Goal: Task Accomplishment & Management: Manage account settings

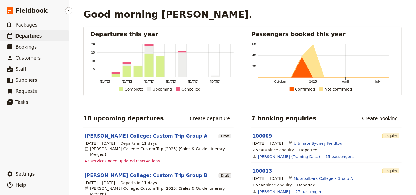
click at [28, 35] on span "Departures" at bounding box center [28, 36] width 26 height 6
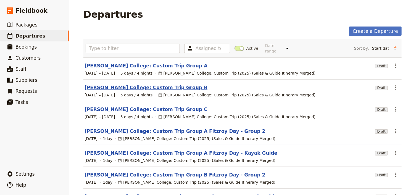
click at [137, 84] on link "[PERSON_NAME] College: Custom Trip Group B" at bounding box center [145, 87] width 123 height 7
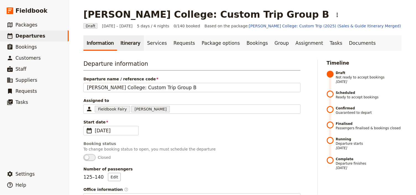
click at [121, 42] on link "Itinerary" at bounding box center [130, 42] width 26 height 15
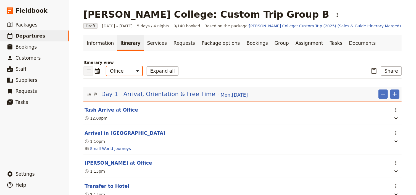
click at [120, 70] on select "Office Guide Passenger Sales" at bounding box center [124, 70] width 36 height 9
select select "PASSENGER"
click at [106, 66] on select "Office Guide Passenger Sales" at bounding box center [124, 70] width 36 height 9
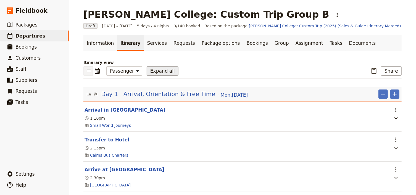
click at [157, 68] on button "Expand all" at bounding box center [163, 70] width 32 height 9
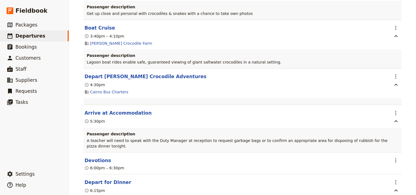
scroll to position [905, 0]
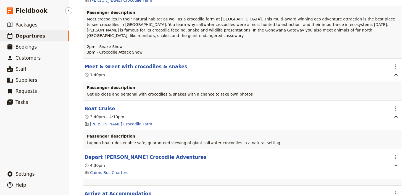
click at [23, 36] on span "Departures" at bounding box center [30, 36] width 30 height 6
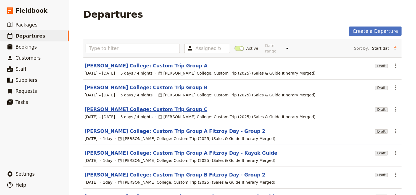
click at [157, 106] on link "[PERSON_NAME] College: Custom Trip Group C" at bounding box center [145, 109] width 123 height 7
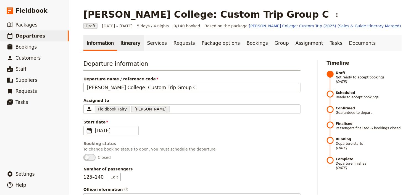
click at [125, 43] on link "Itinerary" at bounding box center [130, 42] width 26 height 15
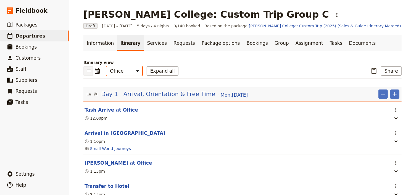
drag, startPoint x: 129, startPoint y: 71, endPoint x: 129, endPoint y: 75, distance: 3.6
click at [129, 71] on select "Office Guide Passenger Sales" at bounding box center [124, 70] width 36 height 9
select select "PASSENGER"
click at [106, 66] on select "Office Guide Passenger Sales" at bounding box center [124, 70] width 36 height 9
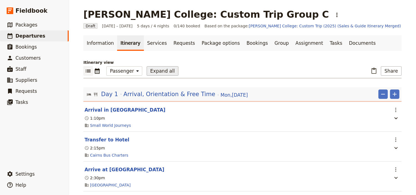
click at [160, 73] on button "Expand all" at bounding box center [163, 70] width 32 height 9
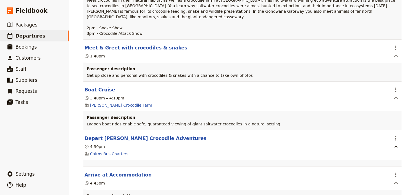
scroll to position [1457, 0]
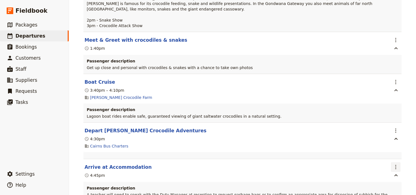
click at [395, 164] on icon "Actions" at bounding box center [395, 167] width 7 height 7
click at [383, 164] on span "Edit this itinerary item" at bounding box center [367, 164] width 43 height 6
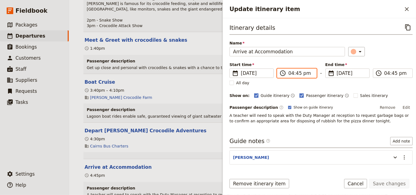
click at [291, 73] on input "04:45 pm" at bounding box center [300, 73] width 25 height 7
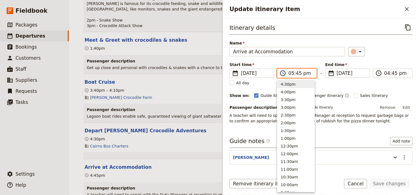
scroll to position [94, 0]
click at [296, 73] on input "05:45 pm" at bounding box center [300, 73] width 25 height 7
type input "05:30 pm"
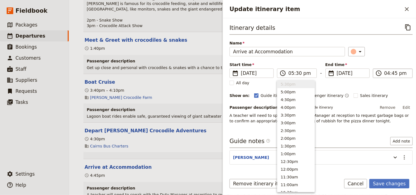
type input "05:30 pm"
click at [384, 73] on input "05:30 pm" at bounding box center [396, 73] width 25 height 7
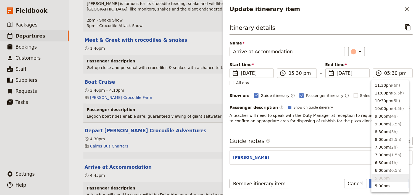
click at [386, 62] on div "Start time ​ 3 Sep 2025 03/09/2025 2025-09-03 17:30 ​ 05:30 pm - End time ​ 3 S…" at bounding box center [320, 70] width 183 height 16
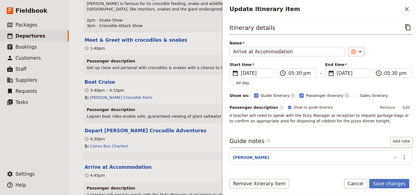
click at [392, 158] on icon "Update itinerary item" at bounding box center [395, 157] width 7 height 7
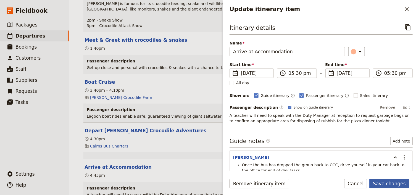
click at [384, 184] on button "Save changes" at bounding box center [389, 183] width 40 height 9
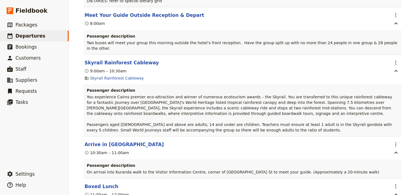
scroll to position [0, 0]
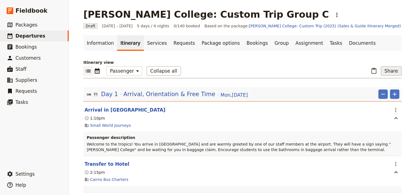
click at [391, 73] on button "Share" at bounding box center [391, 70] width 21 height 9
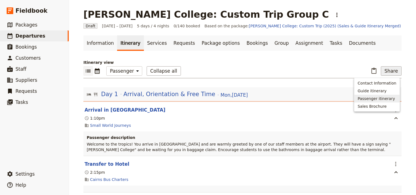
click at [366, 97] on span "Passenger itinerary" at bounding box center [375, 99] width 37 height 6
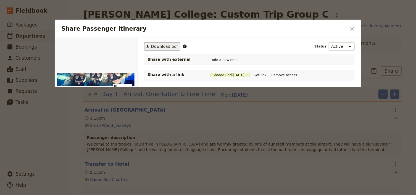
click at [155, 46] on span "Download pdf" at bounding box center [164, 47] width 27 height 6
click at [353, 28] on icon "Close dialog" at bounding box center [352, 29] width 4 height 4
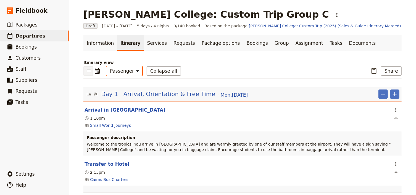
click at [121, 74] on select "Office Guide Passenger Sales" at bounding box center [124, 70] width 36 height 9
select select "STAFF"
click at [106, 66] on select "Office Guide Passenger Sales" at bounding box center [124, 70] width 36 height 9
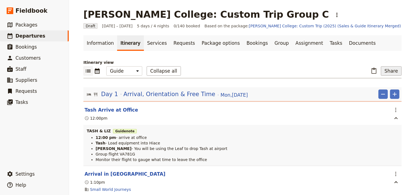
click at [390, 72] on button "Share" at bounding box center [391, 70] width 21 height 9
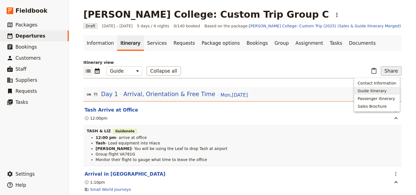
click at [362, 91] on span "Guide itinerary" at bounding box center [371, 91] width 29 height 6
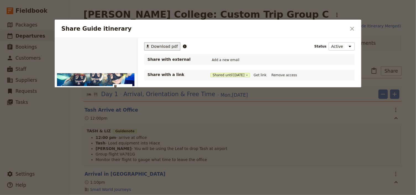
click at [165, 47] on span "Download pdf" at bounding box center [164, 47] width 27 height 6
click at [350, 27] on icon "Close dialog" at bounding box center [352, 29] width 4 height 4
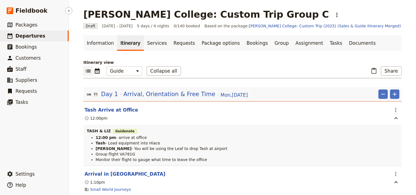
click at [33, 36] on span "Departures" at bounding box center [30, 36] width 30 height 6
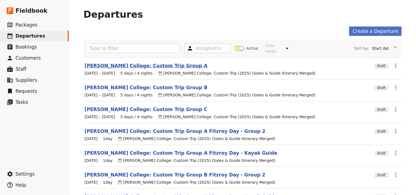
click at [149, 62] on link "Mueller College: Custom Trip Group A" at bounding box center [145, 65] width 123 height 7
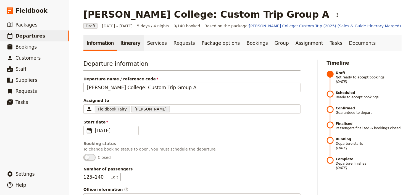
click at [123, 42] on link "Itinerary" at bounding box center [130, 42] width 26 height 15
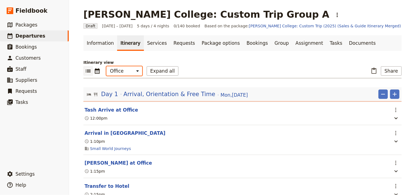
click at [124, 71] on select "Office Guide Passenger Sales" at bounding box center [124, 70] width 36 height 9
click at [106, 66] on select "Office Guide Passenger Sales" at bounding box center [124, 70] width 36 height 9
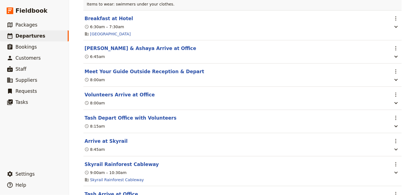
scroll to position [1192, 0]
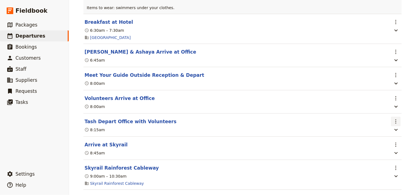
click at [395, 124] on icon "Actions" at bounding box center [395, 121] width 1 height 4
click at [391, 144] on span "Edit this itinerary item" at bounding box center [370, 146] width 49 height 6
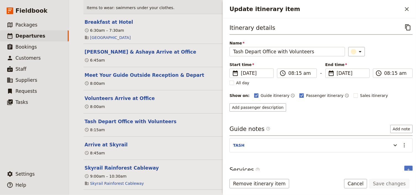
click at [299, 95] on label "Passenger itinerary" at bounding box center [321, 96] width 44 height 6
click at [299, 93] on input "Passenger itinerary" at bounding box center [299, 92] width 0 height 0
checkbox input "false"
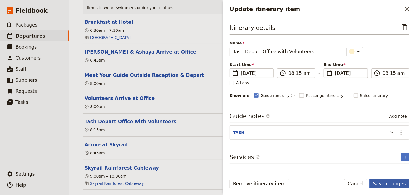
click at [384, 186] on button "Save changes" at bounding box center [389, 183] width 40 height 9
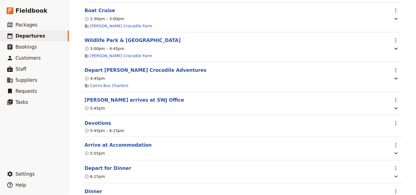
scroll to position [1877, 0]
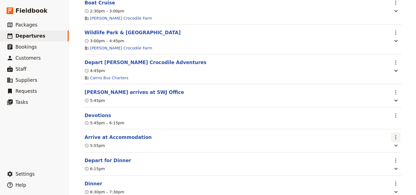
click at [395, 139] on icon "Actions" at bounding box center [395, 137] width 1 height 4
click at [387, 169] on span "Edit this itinerary item" at bounding box center [367, 168] width 43 height 6
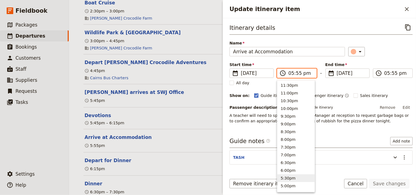
click at [296, 74] on input "05:55 pm" at bounding box center [300, 73] width 25 height 7
click at [297, 73] on input "05:55 pm" at bounding box center [300, 73] width 25 height 7
type input "05:45 pm"
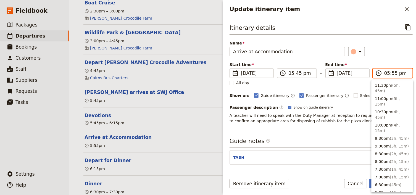
click at [391, 73] on input "05:55 pm" at bounding box center [396, 73] width 25 height 7
click at [390, 74] on input "05:55 pm" at bounding box center [396, 73] width 25 height 7
type input "05:45 pm"
click at [387, 62] on div "Start time ​ 4 Sep 2025 04/09/2025 2025-09-04 17:45 ​ 05:45 pm - End time ​ 4 S…" at bounding box center [320, 70] width 183 height 16
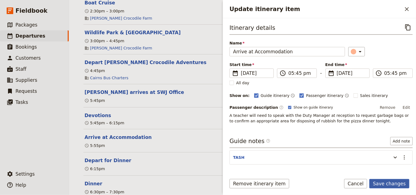
click at [387, 184] on button "Save changes" at bounding box center [389, 183] width 40 height 9
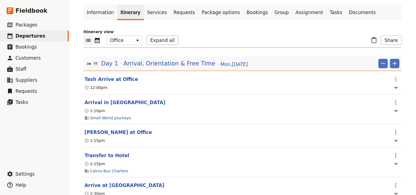
scroll to position [28, 0]
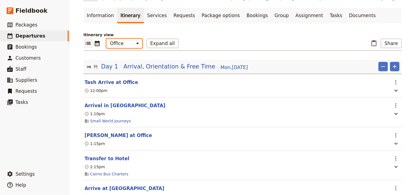
drag, startPoint x: 118, startPoint y: 41, endPoint x: 115, endPoint y: 47, distance: 6.8
click at [118, 41] on select "Office Guide Passenger Sales" at bounding box center [124, 43] width 36 height 9
click at [106, 39] on select "Office Guide Passenger Sales" at bounding box center [124, 43] width 36 height 9
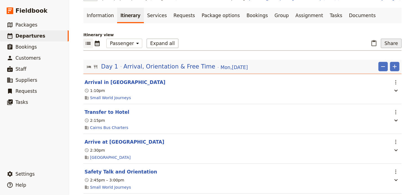
click at [389, 44] on button "Share" at bounding box center [391, 43] width 21 height 9
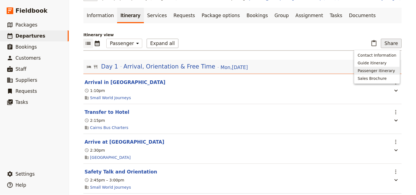
click at [376, 68] on span "Passenger itinerary" at bounding box center [375, 71] width 37 height 6
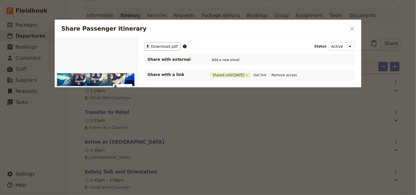
scroll to position [0, 0]
click at [165, 46] on span "Download pdf" at bounding box center [164, 47] width 27 height 6
click at [352, 29] on icon "Close dialog" at bounding box center [352, 29] width 4 height 4
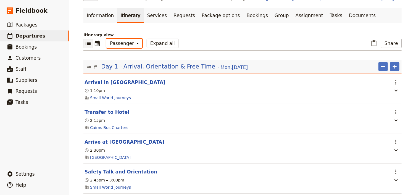
click at [126, 42] on select "Office Guide Passenger Sales" at bounding box center [124, 43] width 36 height 9
select select "STAFF"
click at [106, 39] on select "Office Guide Passenger Sales" at bounding box center [124, 43] width 36 height 9
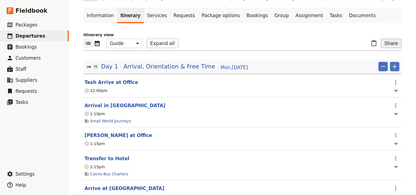
click at [387, 42] on button "Share" at bounding box center [391, 43] width 21 height 9
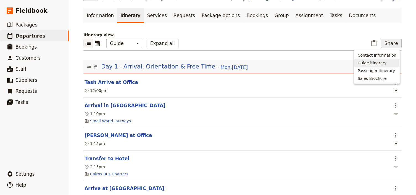
click at [378, 63] on span "Guide itinerary" at bounding box center [371, 63] width 29 height 6
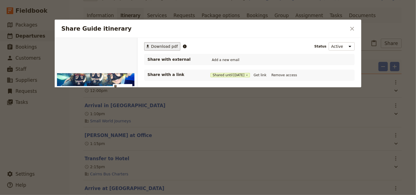
click at [166, 45] on span "Download pdf" at bounding box center [164, 47] width 27 height 6
click at [351, 26] on icon "Close dialog" at bounding box center [352, 28] width 7 height 7
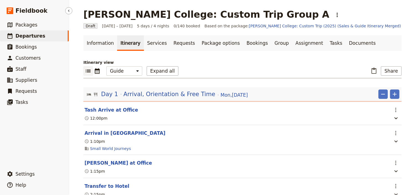
click at [36, 37] on span "Departures" at bounding box center [30, 36] width 30 height 6
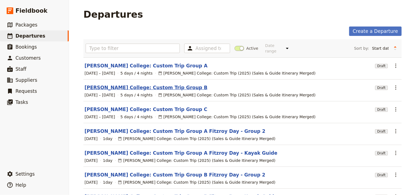
click at [156, 84] on link "Mueller College: Custom Trip Group B" at bounding box center [145, 87] width 123 height 7
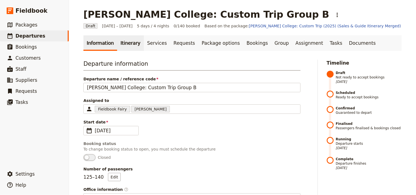
click at [125, 45] on link "Itinerary" at bounding box center [130, 42] width 26 height 15
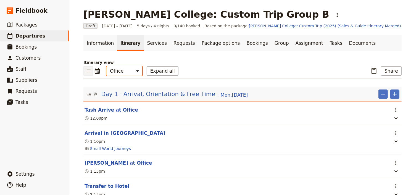
click at [124, 72] on select "Office Guide Passenger Sales" at bounding box center [124, 70] width 36 height 9
select select "PASSENGER"
click at [106, 66] on select "Office Guide Passenger Sales" at bounding box center [124, 70] width 36 height 9
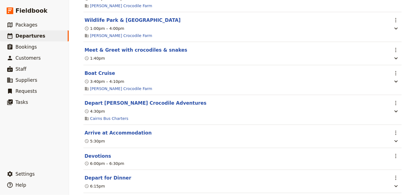
scroll to position [530, 0]
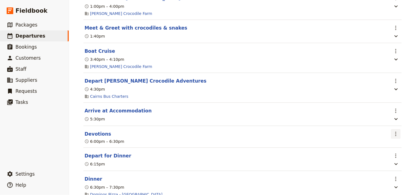
click at [393, 137] on icon "Actions" at bounding box center [395, 134] width 7 height 7
click at [386, 151] on span "Edit this itinerary item" at bounding box center [367, 151] width 43 height 6
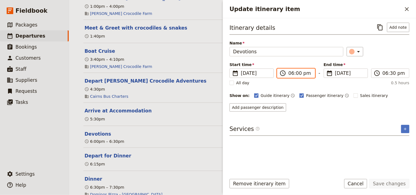
click at [291, 74] on input "06:00 pm" at bounding box center [299, 73] width 23 height 7
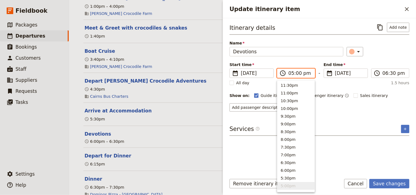
click at [295, 73] on input "05:00 pm" at bounding box center [299, 73] width 23 height 7
type input "05:45 pm"
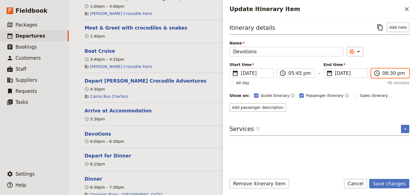
click at [386, 73] on input "06:30 pm" at bounding box center [393, 73] width 23 height 7
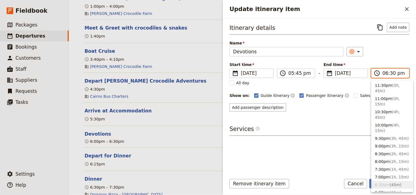
click at [393, 73] on input "06:30 pm" at bounding box center [393, 73] width 23 height 7
click at [391, 73] on input "06:30 pm" at bounding box center [393, 73] width 23 height 7
type input "06:15 pm"
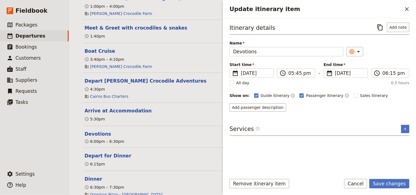
click at [389, 63] on div "Start time ​ 2 Sep 2025 02/09/2025 2025-09-02 17:45 ​ 05:45 pm - End time ​ 2 S…" at bounding box center [319, 70] width 180 height 16
click at [386, 182] on button "Save changes" at bounding box center [389, 183] width 40 height 9
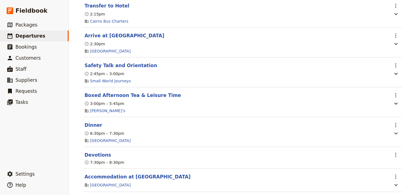
scroll to position [0, 0]
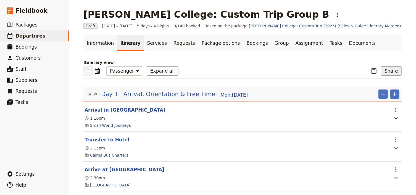
click at [390, 70] on button "Share" at bounding box center [391, 70] width 21 height 9
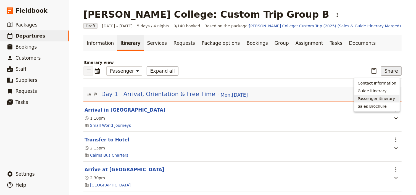
click at [383, 97] on span "Passenger itinerary" at bounding box center [375, 99] width 37 height 6
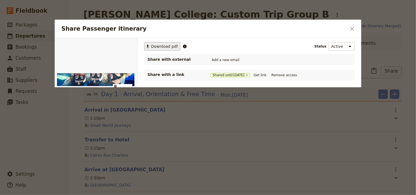
click at [161, 46] on span "Download pdf" at bounding box center [164, 47] width 27 height 6
click at [352, 27] on icon "Close dialog" at bounding box center [352, 28] width 7 height 7
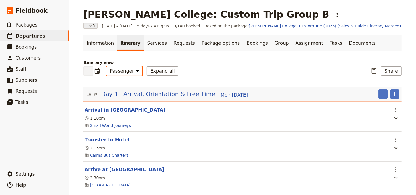
click at [124, 73] on select "Office Guide Passenger Sales" at bounding box center [124, 70] width 36 height 9
click at [106, 66] on select "Office Guide Passenger Sales" at bounding box center [124, 70] width 36 height 9
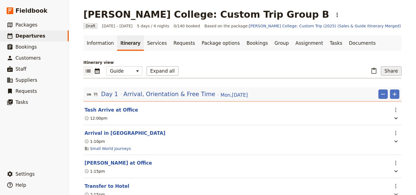
click at [390, 71] on button "Share" at bounding box center [391, 70] width 21 height 9
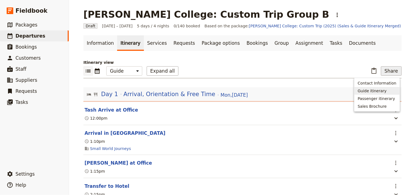
click at [374, 92] on span "Guide itinerary" at bounding box center [371, 91] width 29 height 6
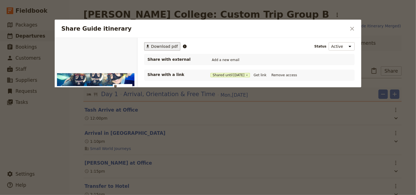
click at [164, 46] on span "Download pdf" at bounding box center [164, 47] width 27 height 6
click at [352, 27] on icon "Close dialog" at bounding box center [352, 28] width 7 height 7
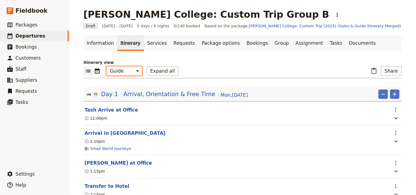
drag, startPoint x: 127, startPoint y: 71, endPoint x: 126, endPoint y: 75, distance: 4.2
click at [127, 71] on select "Office Guide Passenger Sales" at bounding box center [124, 70] width 36 height 9
select select "PASSENGER"
click at [106, 66] on select "Office Guide Passenger Sales" at bounding box center [124, 70] width 36 height 9
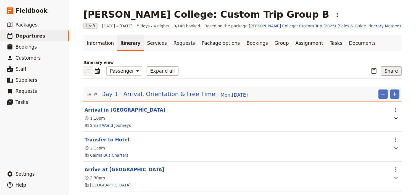
click at [388, 70] on button "Share" at bounding box center [391, 70] width 21 height 9
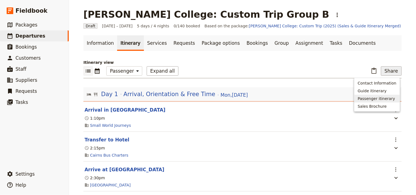
click at [367, 99] on span "Passenger itinerary" at bounding box center [375, 99] width 37 height 6
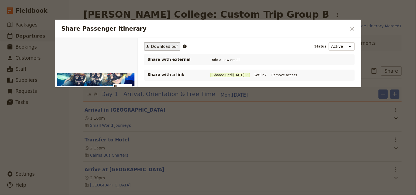
click at [161, 48] on span "Download pdf" at bounding box center [164, 47] width 27 height 6
click at [349, 29] on icon "Close dialog" at bounding box center [352, 28] width 7 height 7
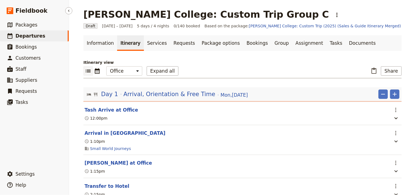
click at [22, 36] on span "Departures" at bounding box center [30, 36] width 30 height 6
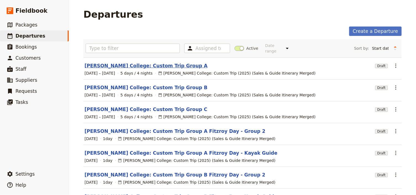
click at [135, 62] on link "Mueller College: Custom Trip Group A" at bounding box center [145, 65] width 123 height 7
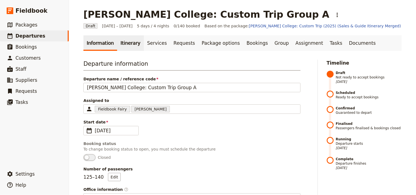
click at [123, 46] on link "Itinerary" at bounding box center [130, 42] width 26 height 15
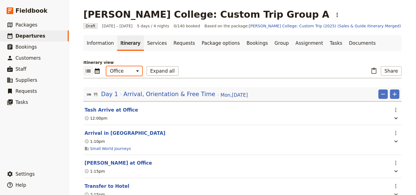
click at [123, 72] on select "Office Guide Passenger Sales" at bounding box center [124, 70] width 36 height 9
select select "PASSENGER"
click at [106, 66] on select "Office Guide Passenger Sales" at bounding box center [124, 70] width 36 height 9
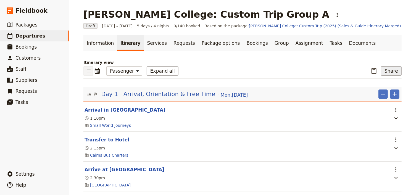
click at [390, 71] on button "Share" at bounding box center [391, 70] width 21 height 9
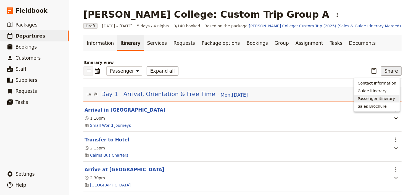
click at [374, 99] on span "Passenger itinerary" at bounding box center [375, 99] width 37 height 6
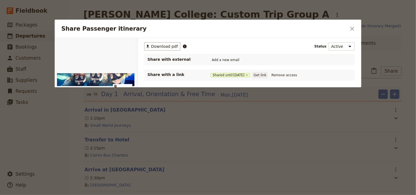
click at [263, 75] on button "Get link" at bounding box center [259, 75] width 15 height 6
drag, startPoint x: 354, startPoint y: 29, endPoint x: 310, endPoint y: 27, distance: 43.9
click at [354, 29] on icon "Close dialog" at bounding box center [352, 28] width 7 height 7
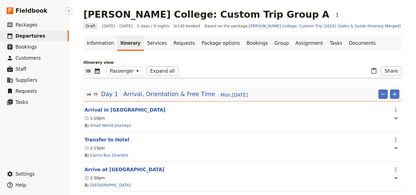
click at [34, 34] on span "Departures" at bounding box center [30, 36] width 30 height 6
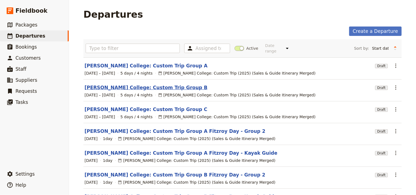
click at [145, 84] on link "Mueller College: Custom Trip Group B" at bounding box center [145, 87] width 123 height 7
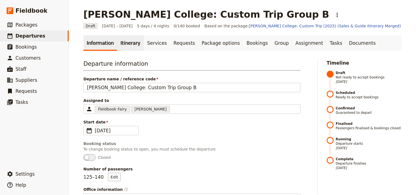
click at [126, 42] on link "Itinerary" at bounding box center [130, 42] width 26 height 15
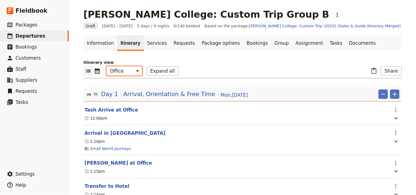
click at [124, 69] on select "Office Guide Passenger Sales" at bounding box center [124, 70] width 36 height 9
select select "PASSENGER"
click at [106, 66] on select "Office Guide Passenger Sales" at bounding box center [124, 70] width 36 height 9
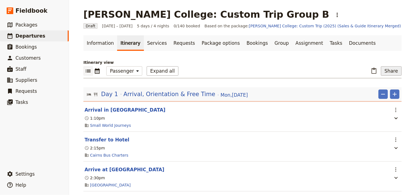
click at [389, 71] on button "Share" at bounding box center [391, 70] width 21 height 9
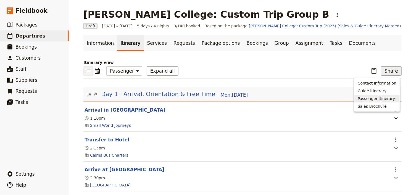
click at [373, 98] on span "Passenger itinerary" at bounding box center [375, 99] width 37 height 6
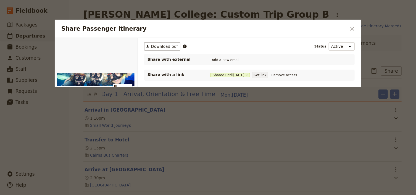
click at [262, 74] on button "Get link" at bounding box center [259, 75] width 15 height 6
click at [350, 28] on icon "Close dialog" at bounding box center [352, 28] width 7 height 7
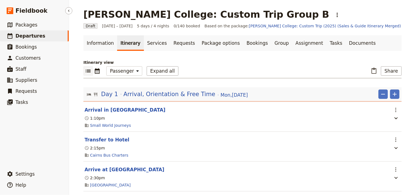
click at [42, 35] on link "​ Departures" at bounding box center [34, 35] width 69 height 11
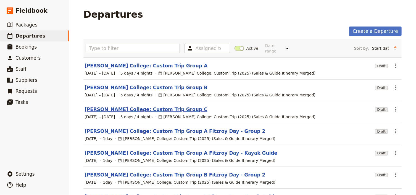
click at [157, 106] on link "[PERSON_NAME] College: Custom Trip Group C" at bounding box center [145, 109] width 123 height 7
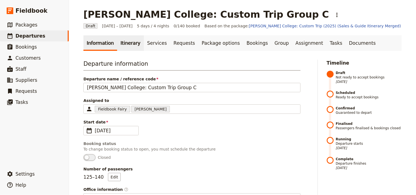
click at [124, 42] on link "Itinerary" at bounding box center [130, 42] width 26 height 15
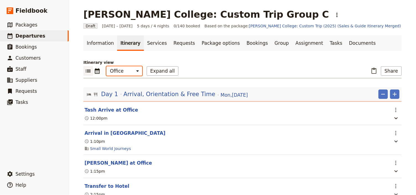
click at [123, 73] on select "Office Guide Passenger Sales" at bounding box center [124, 70] width 36 height 9
select select "PASSENGER"
click at [106, 66] on select "Office Guide Passenger Sales" at bounding box center [124, 70] width 36 height 9
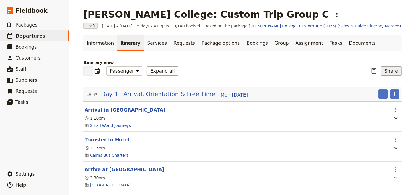
click at [387, 70] on button "Share" at bounding box center [391, 70] width 21 height 9
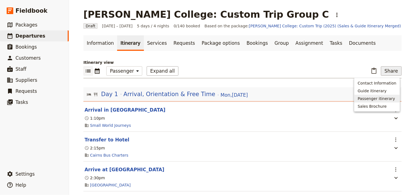
click at [388, 97] on span "Passenger itinerary" at bounding box center [375, 99] width 37 height 6
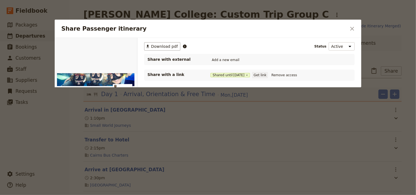
click at [263, 75] on button "Get link" at bounding box center [259, 75] width 15 height 6
click at [355, 29] on icon "Close dialog" at bounding box center [352, 28] width 7 height 7
